Goal: Check status: Check status

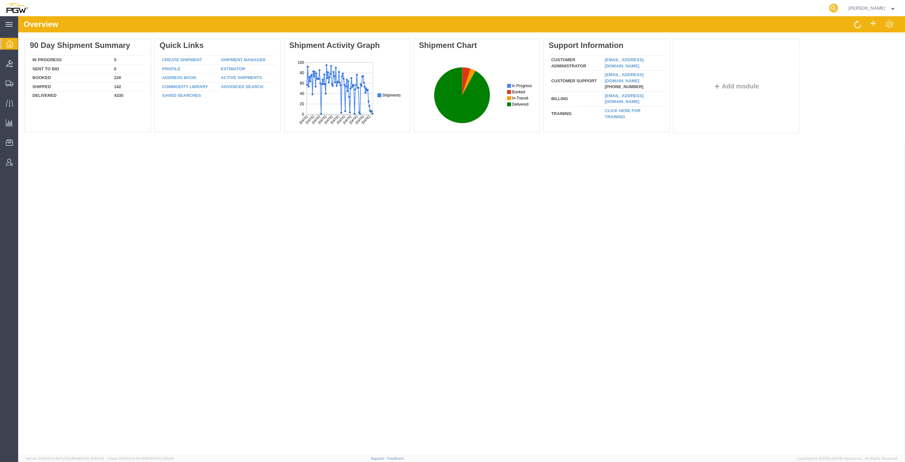
click at [837, 9] on icon at bounding box center [833, 8] width 9 height 9
paste input "57094352"
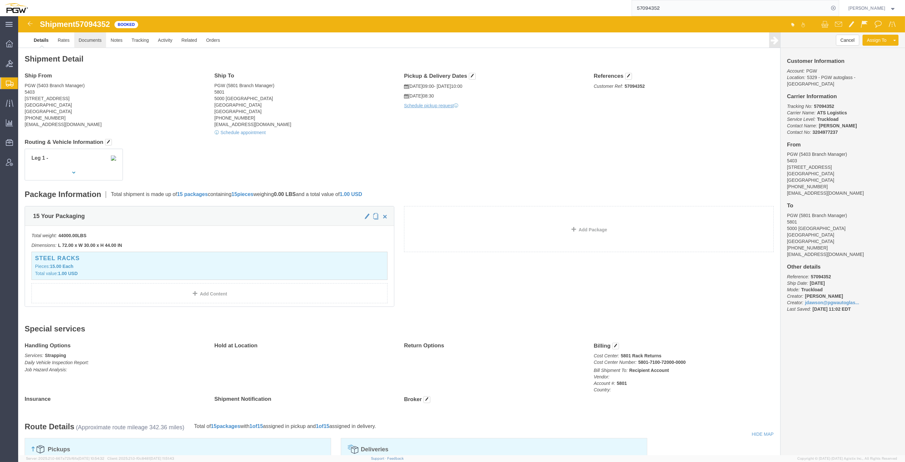
click link "Documents"
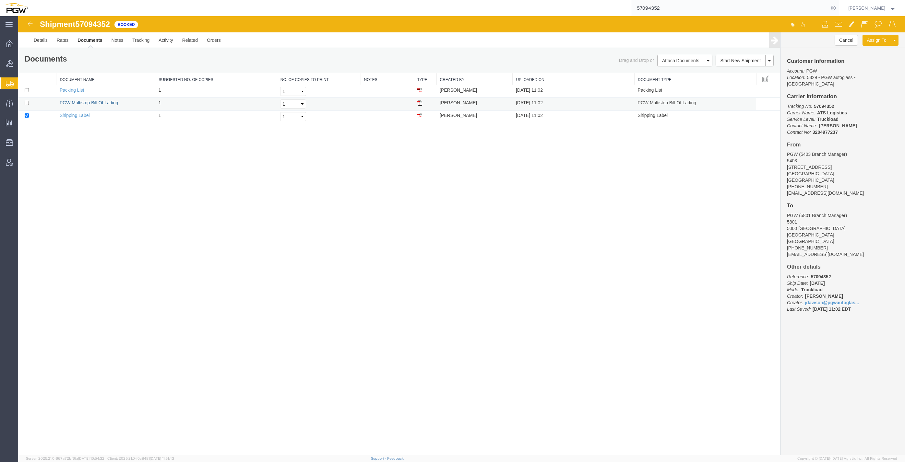
click at [100, 105] on link "PGW Multistop Bill Of Lading" at bounding box center [89, 102] width 59 height 5
click at [22, 64] on span "Bids" at bounding box center [20, 63] width 5 height 13
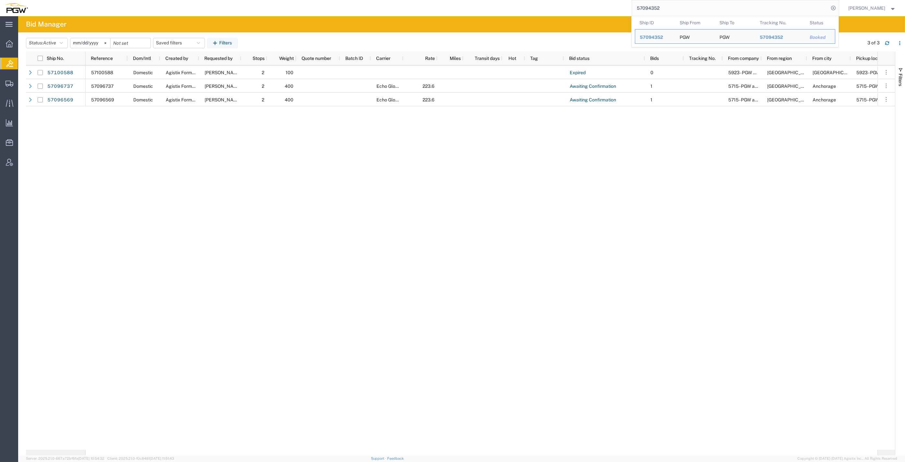
drag, startPoint x: 695, startPoint y: 4, endPoint x: 483, endPoint y: -6, distance: 212.2
click at [483, 0] on html "main_menu Created with Sketch. Collapse Menu Overview Bids Shipments Shipment M…" at bounding box center [452, 231] width 905 height 462
paste input "search"
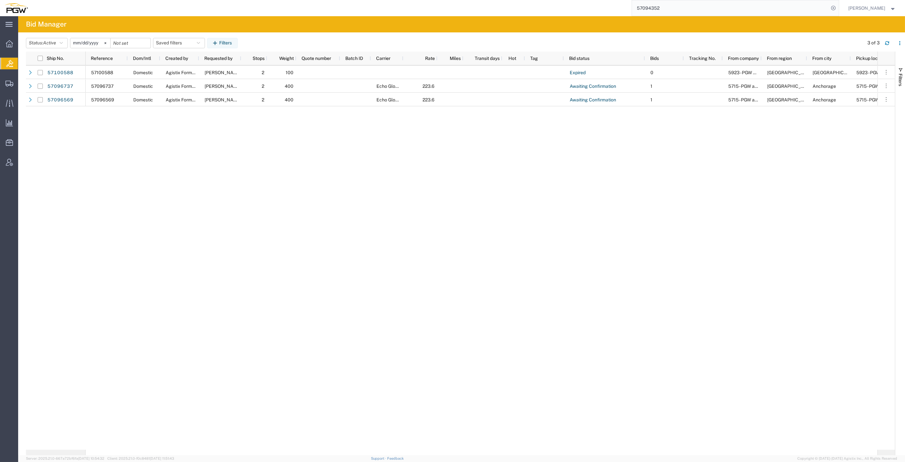
click at [681, 3] on input "57094352" at bounding box center [730, 8] width 197 height 16
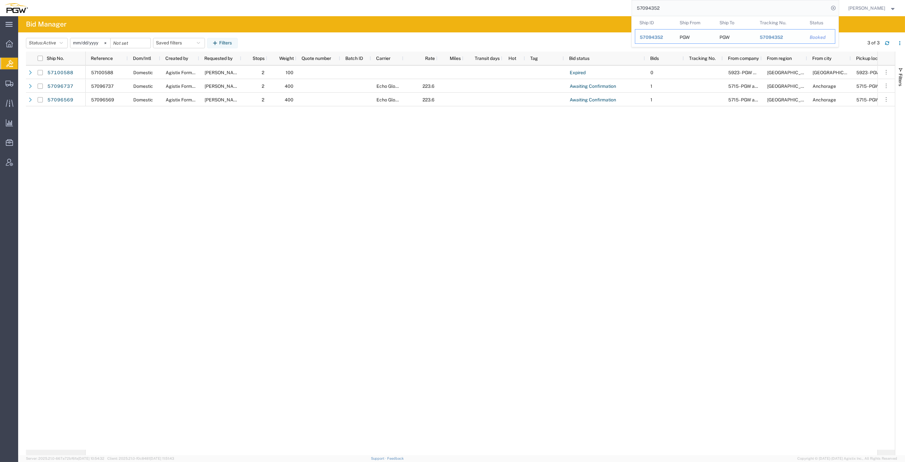
click at [663, 38] on span "57094352" at bounding box center [650, 37] width 23 height 5
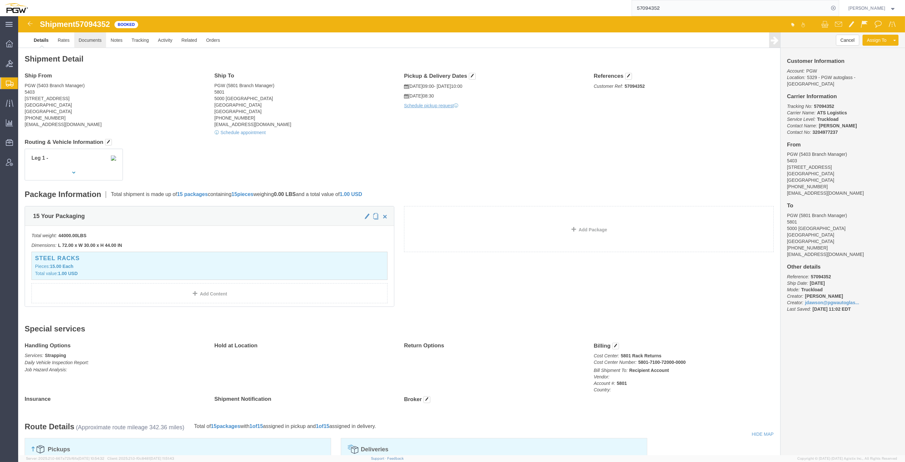
click link "Documents"
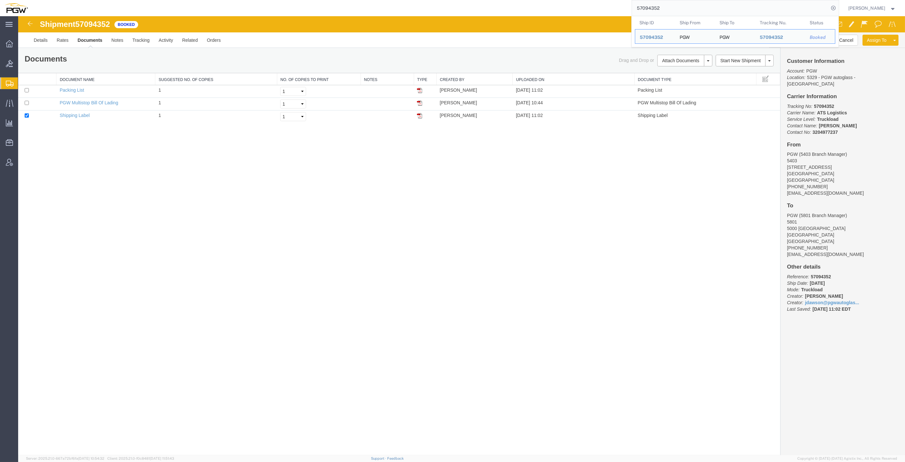
click at [678, 4] on input "57094352" at bounding box center [730, 8] width 197 height 16
drag, startPoint x: 692, startPoint y: 5, endPoint x: 480, endPoint y: -6, distance: 211.9
click at [480, 0] on html "main_menu Created with Sketch. Collapse Menu Overview Bids Shipments Shipment M…" at bounding box center [452, 231] width 905 height 462
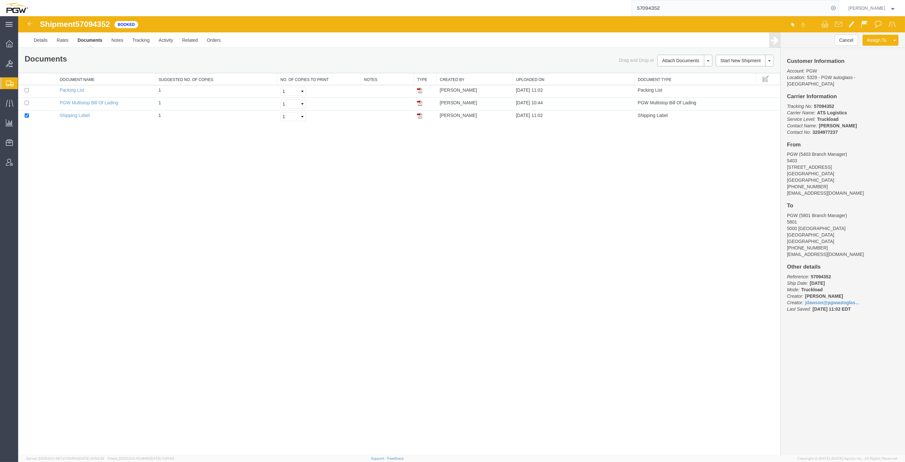
paste input "108853"
type input "57108853"
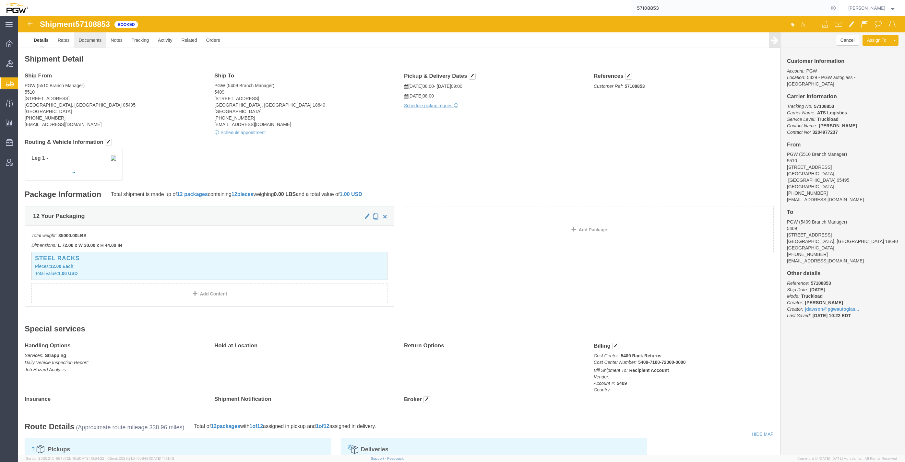
click link "Documents"
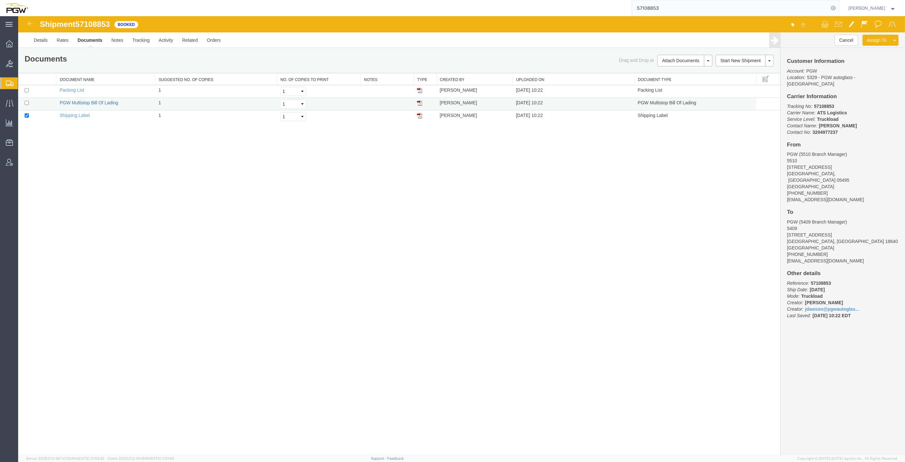
click at [83, 104] on link "PGW Multistop Bill Of Lading" at bounding box center [89, 102] width 59 height 5
